Goal: Transaction & Acquisition: Obtain resource

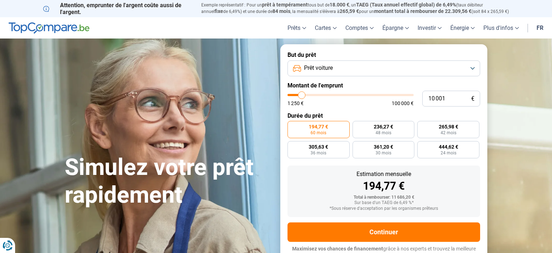
scroll to position [6, 0]
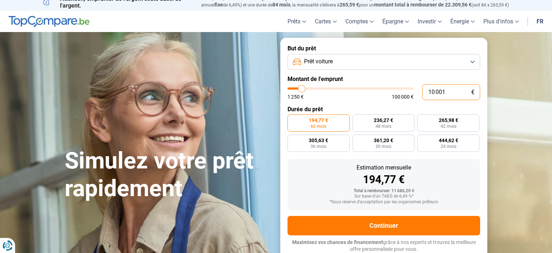
drag, startPoint x: 446, startPoint y: 89, endPoint x: 426, endPoint y: 91, distance: 20.2
click at [426, 91] on input "10 001" at bounding box center [451, 92] width 58 height 16
type input "1"
type input "1250"
type input "13"
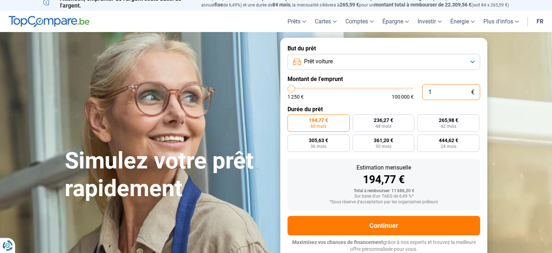
type input "1250"
type input "130"
type input "1250"
type input "1 300"
type input "1250"
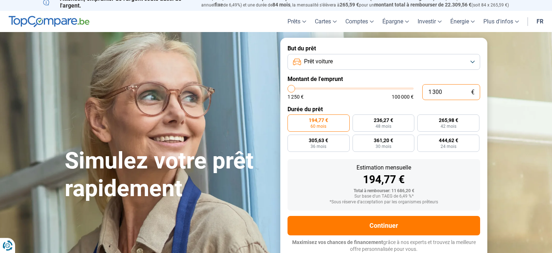
type input "13 000"
type input "13000"
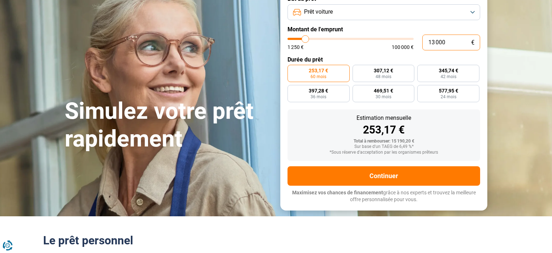
scroll to position [56, 0]
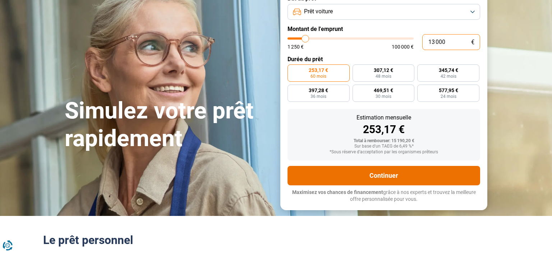
type input "13 000"
click at [376, 170] on button "Continuer" at bounding box center [383, 175] width 193 height 19
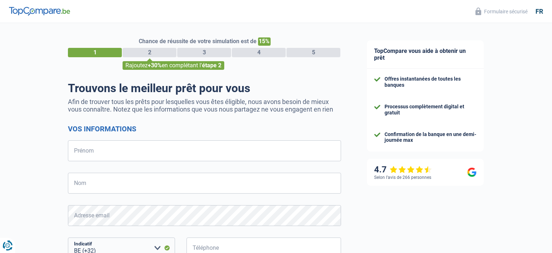
select select "32"
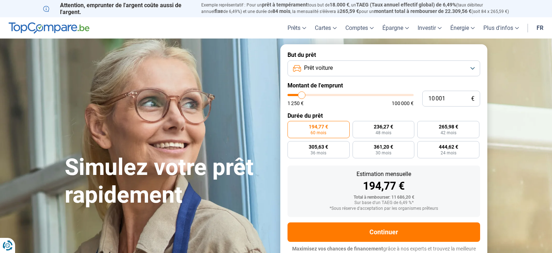
scroll to position [6, 0]
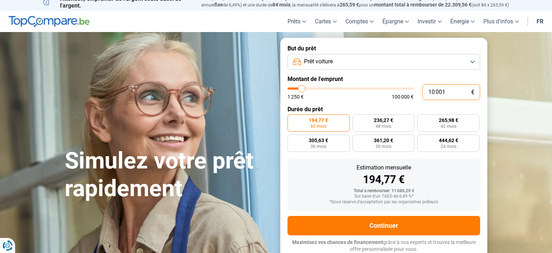
drag, startPoint x: 446, startPoint y: 92, endPoint x: 398, endPoint y: 100, distance: 48.4
click at [422, 100] on input "10 001" at bounding box center [451, 92] width 58 height 16
type input "1"
type input "1250"
type input "13"
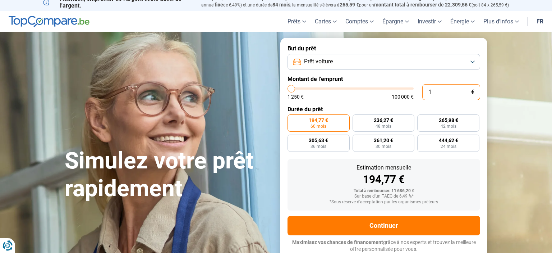
type input "1250"
type input "130"
type input "1250"
type input "1 300"
type input "1250"
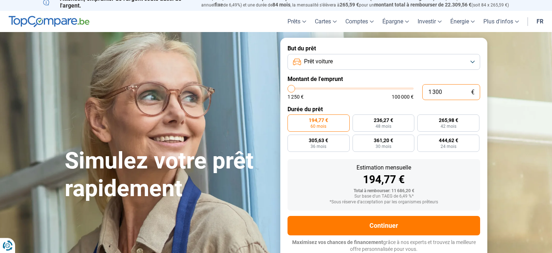
type input "13 000"
type input "13000"
type input "13 000"
click at [451, 179] on div "253,17 €" at bounding box center [383, 179] width 181 height 11
